Goal: Transaction & Acquisition: Download file/media

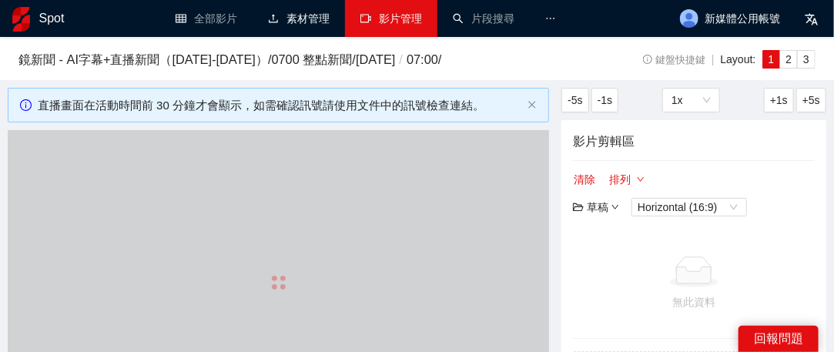
click at [377, 18] on link "影片管理" at bounding box center [391, 18] width 62 height 12
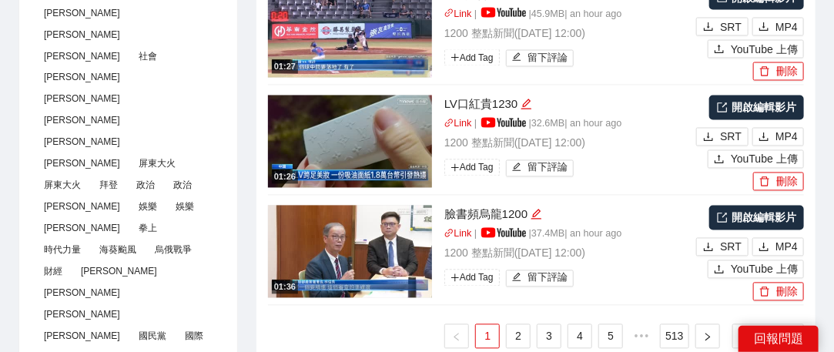
scroll to position [1078, 0]
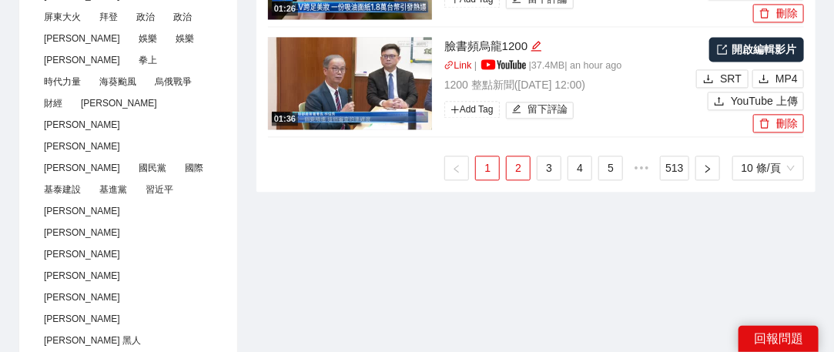
click at [510, 170] on link "2" at bounding box center [518, 167] width 23 height 23
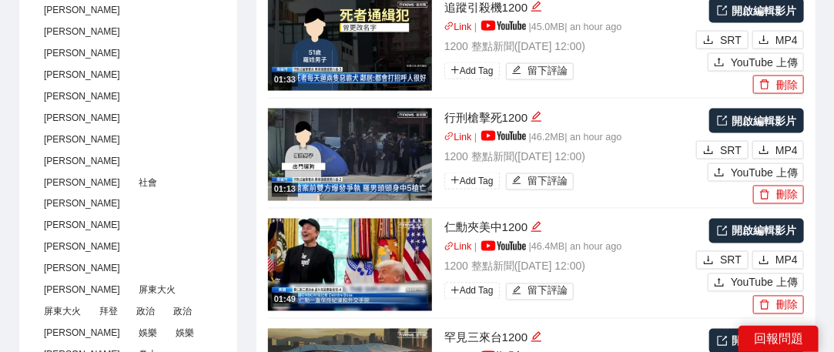
scroll to position [616, 0]
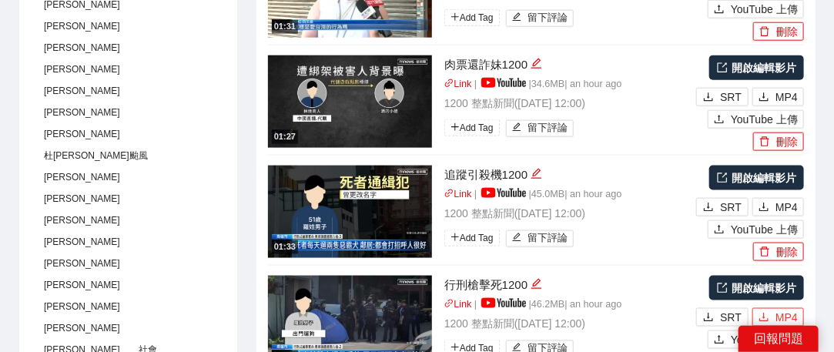
click at [790, 314] on span "MP4" at bounding box center [786, 317] width 22 height 17
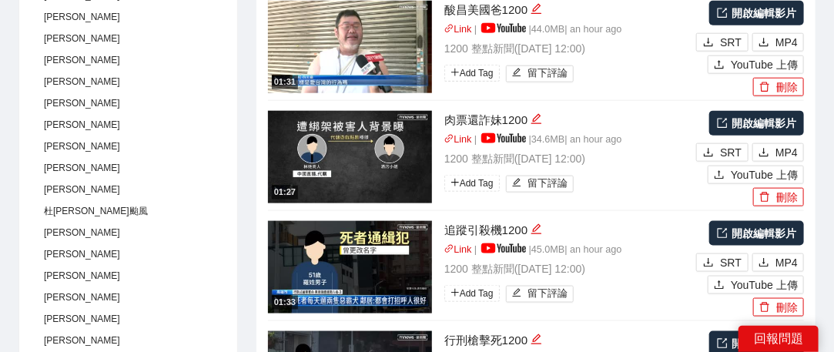
scroll to position [539, 0]
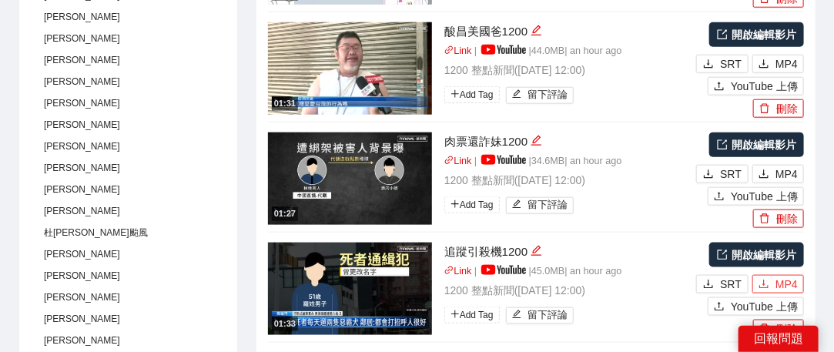
click at [784, 283] on span "MP4" at bounding box center [786, 284] width 22 height 17
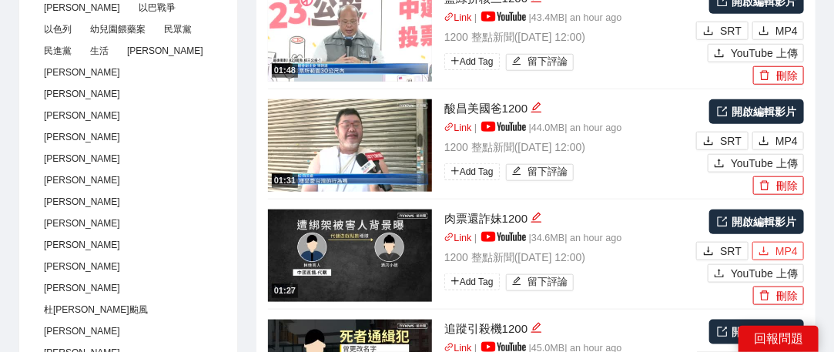
click at [791, 246] on span "MP4" at bounding box center [786, 251] width 22 height 17
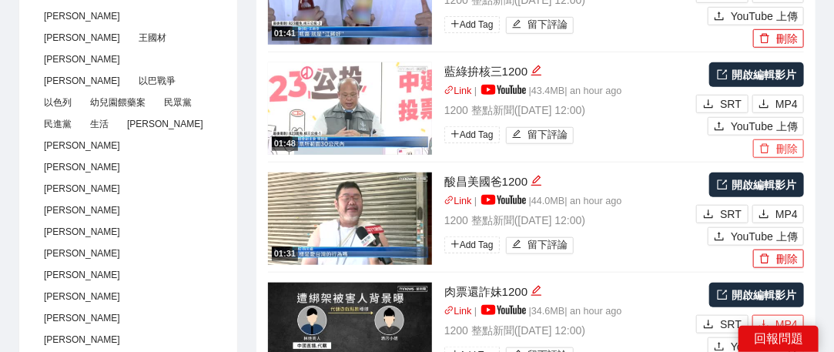
scroll to position [308, 0]
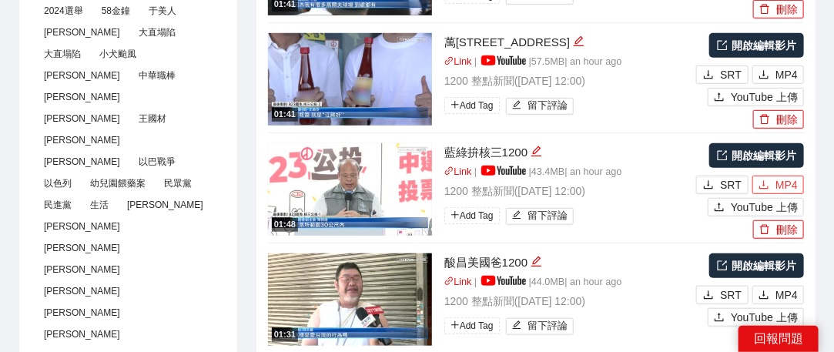
click at [776, 182] on button "MP4" at bounding box center [778, 185] width 52 height 18
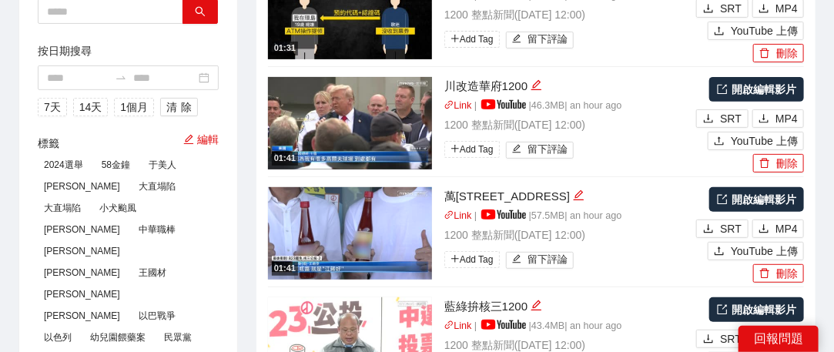
scroll to position [154, 0]
click at [783, 226] on span "MP4" at bounding box center [786, 228] width 22 height 17
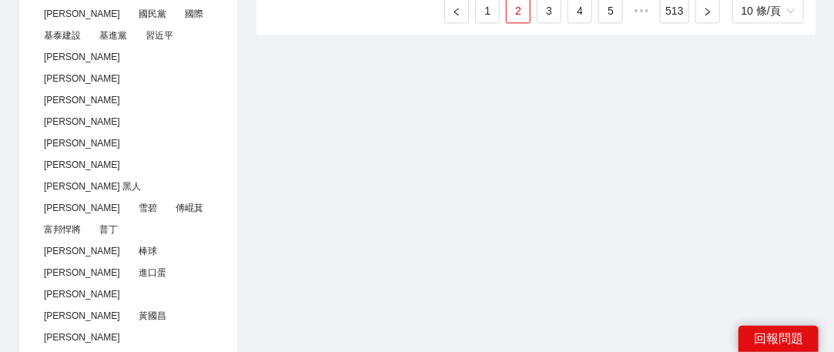
scroll to position [1001, 0]
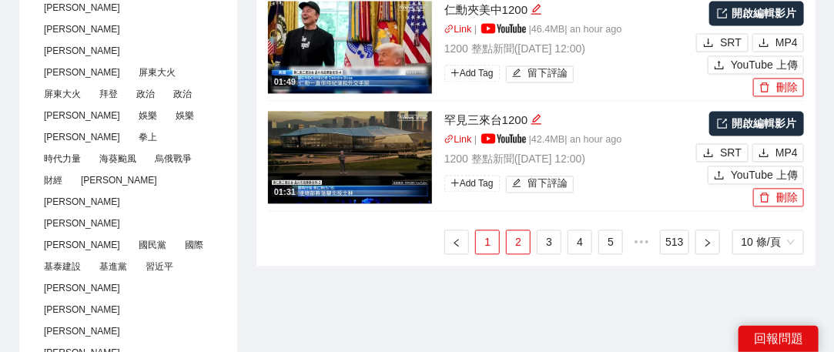
click at [491, 249] on link "1" at bounding box center [487, 241] width 23 height 23
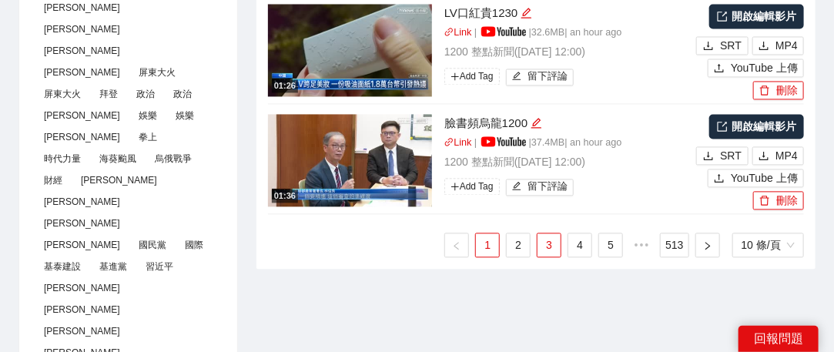
click at [556, 243] on link "3" at bounding box center [548, 244] width 23 height 23
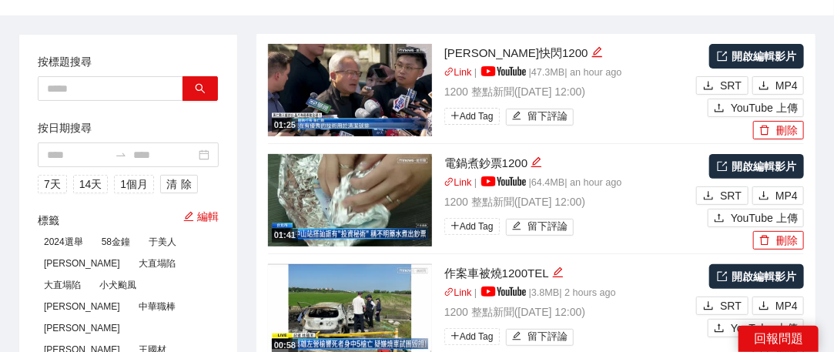
scroll to position [77, 0]
click at [777, 311] on span "MP4" at bounding box center [786, 305] width 22 height 17
